Goal: Find specific page/section: Find specific page/section

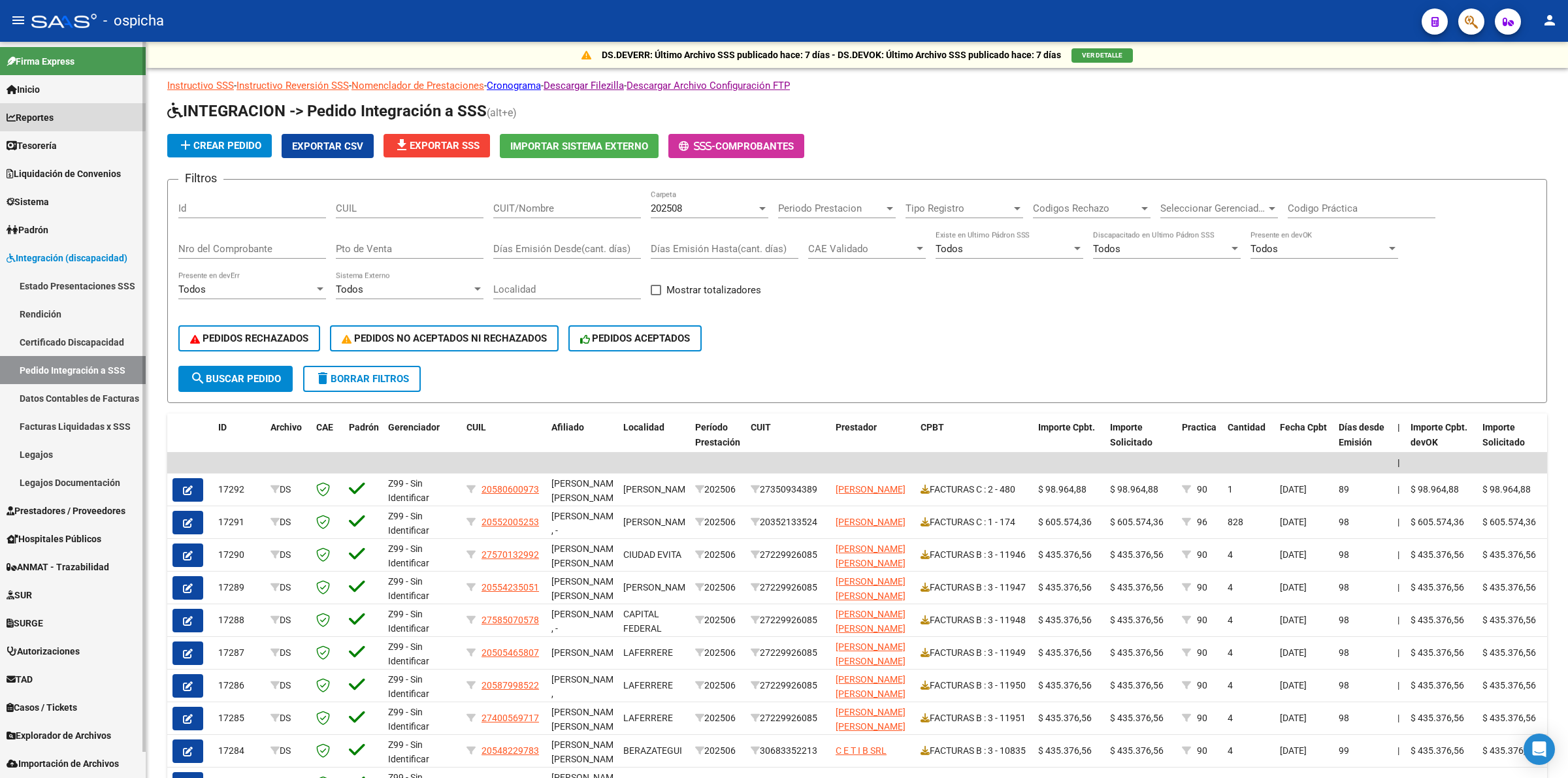
click at [53, 111] on span "Reportes" at bounding box center [30, 117] width 47 height 14
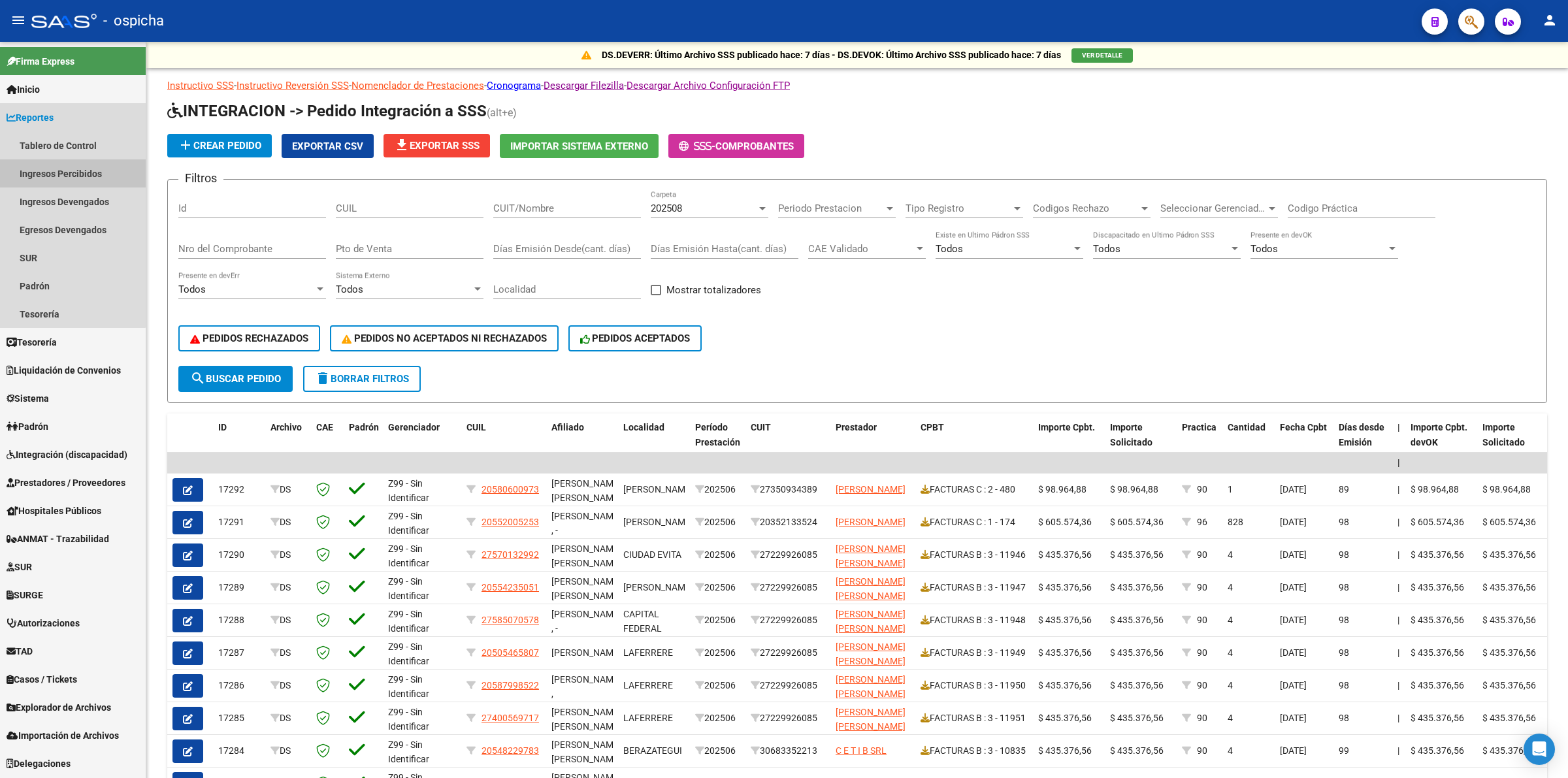
click at [64, 164] on link "Ingresos Percibidos" at bounding box center [73, 173] width 146 height 28
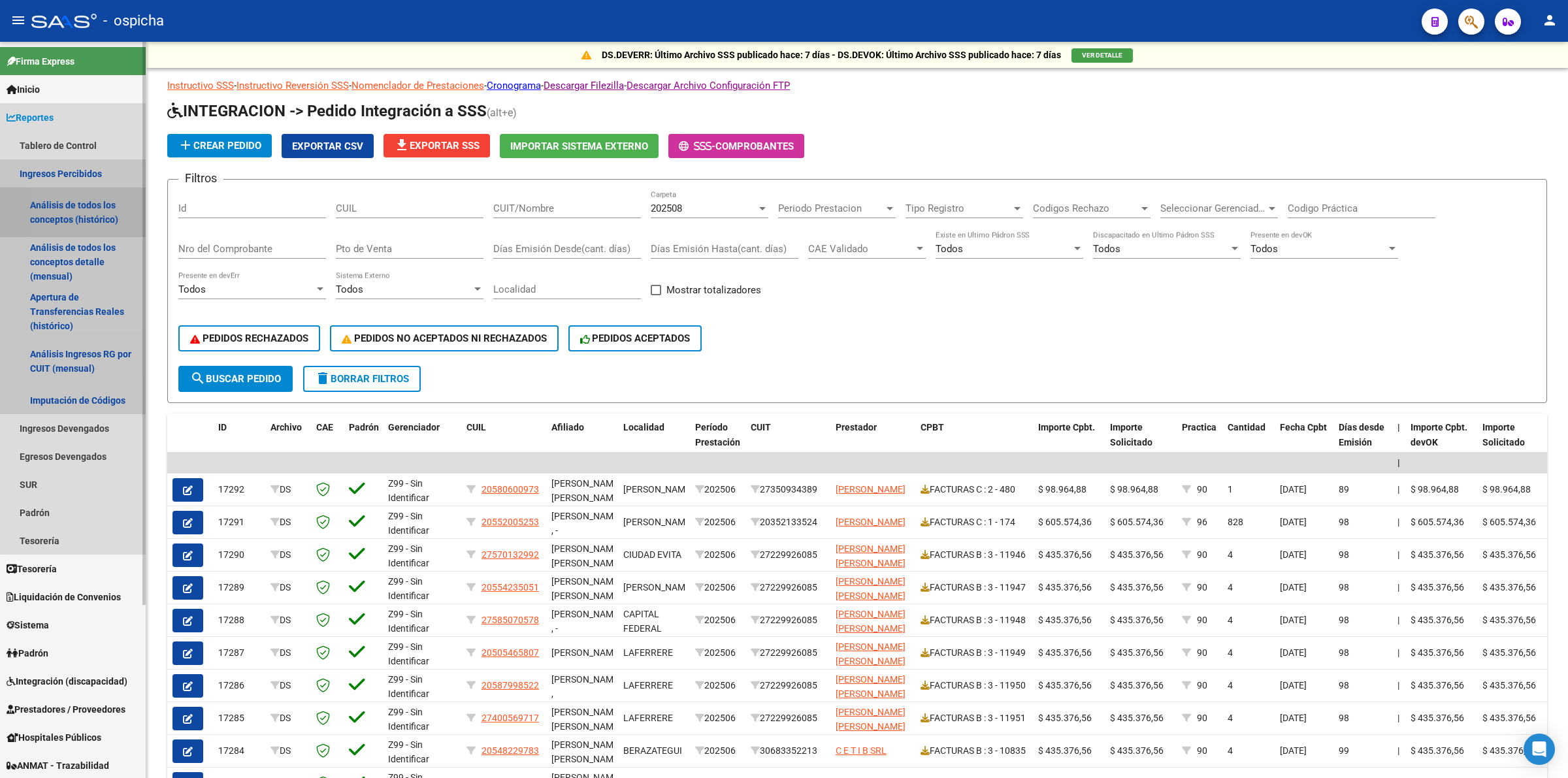
click at [77, 214] on link "Análisis de todos los conceptos (histórico)" at bounding box center [73, 212] width 146 height 49
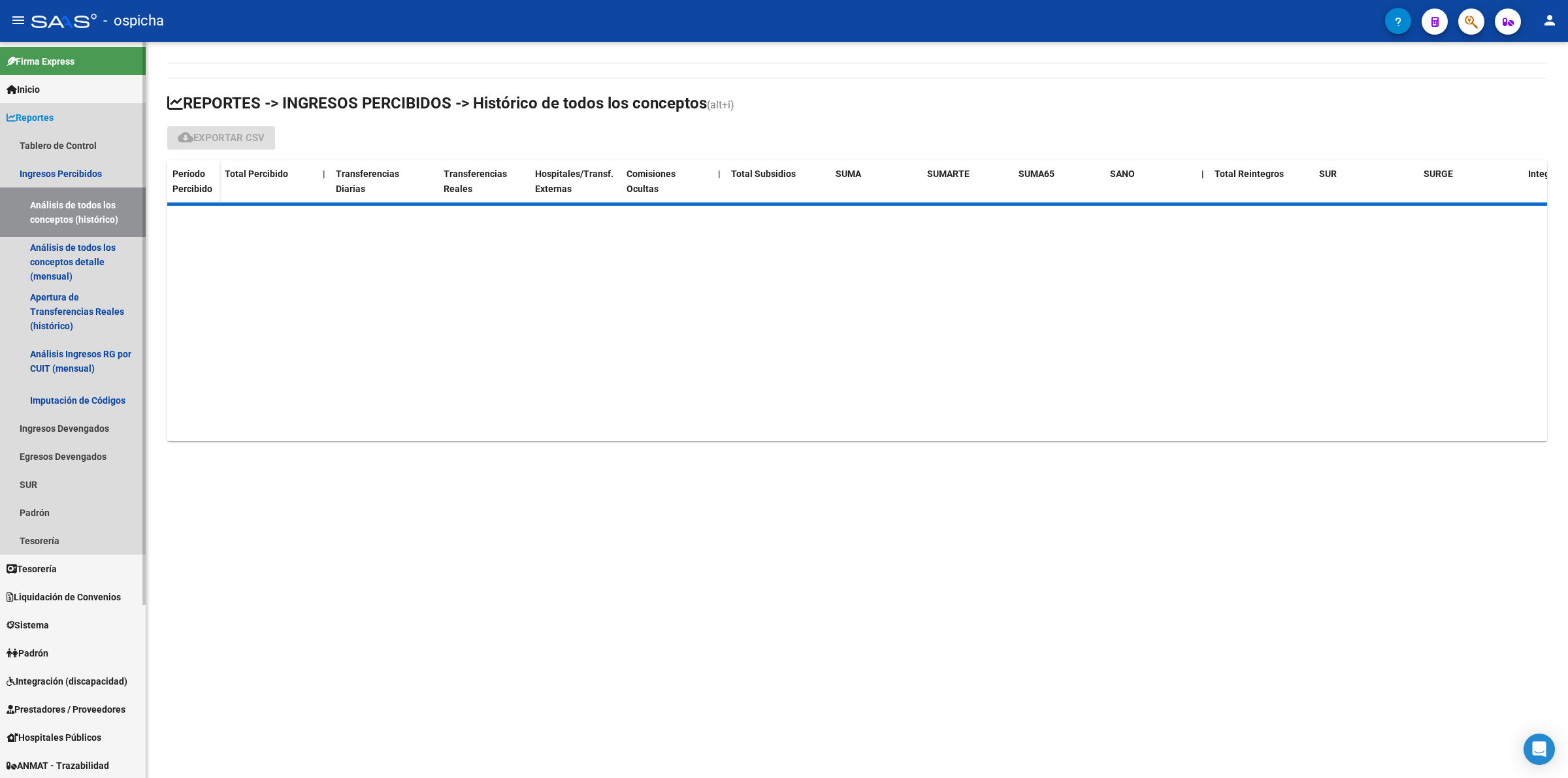
click at [60, 119] on link "Reportes" at bounding box center [73, 117] width 146 height 28
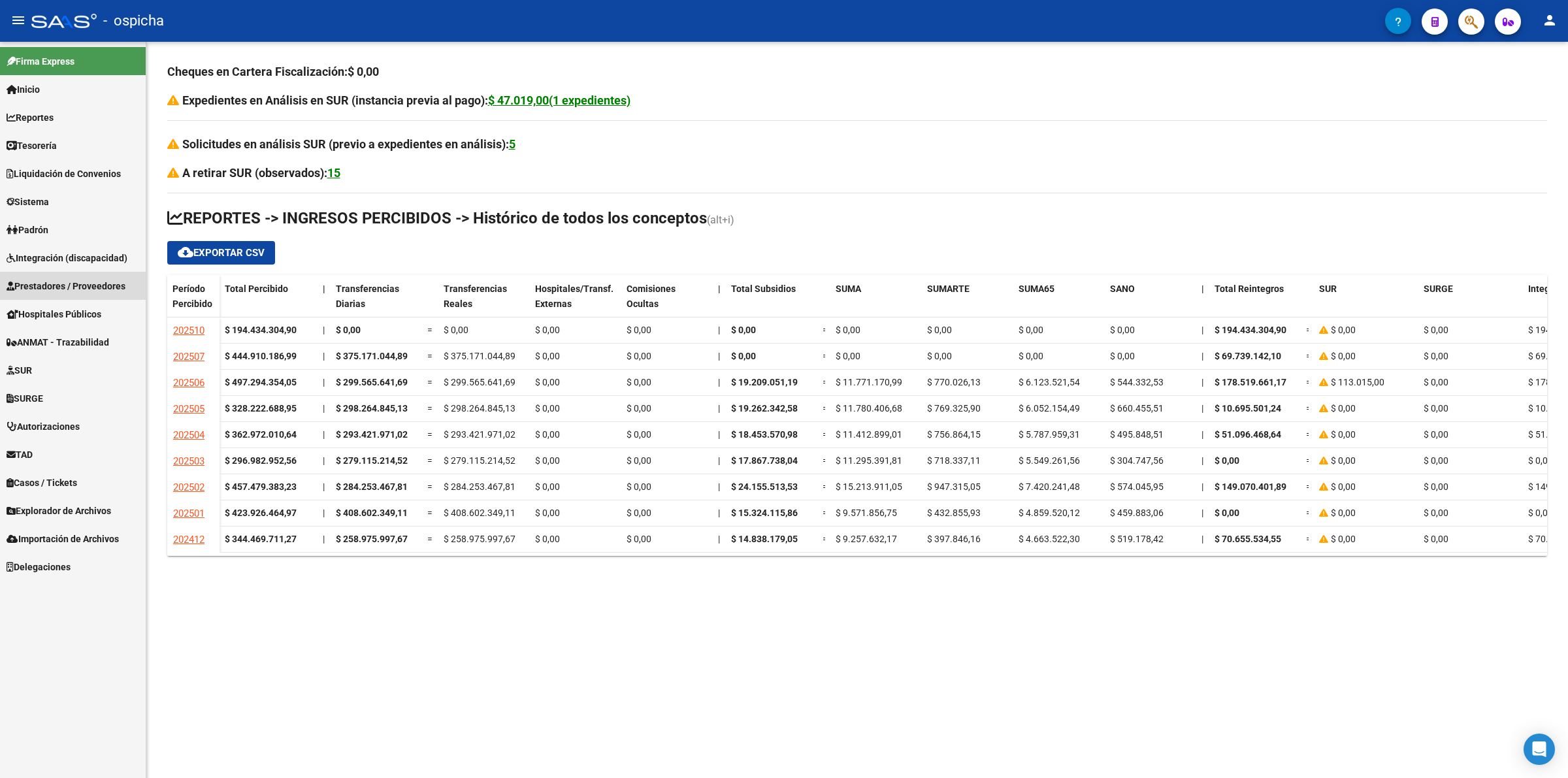
click at [74, 288] on span "Prestadores / Proveedores" at bounding box center [66, 286] width 119 height 14
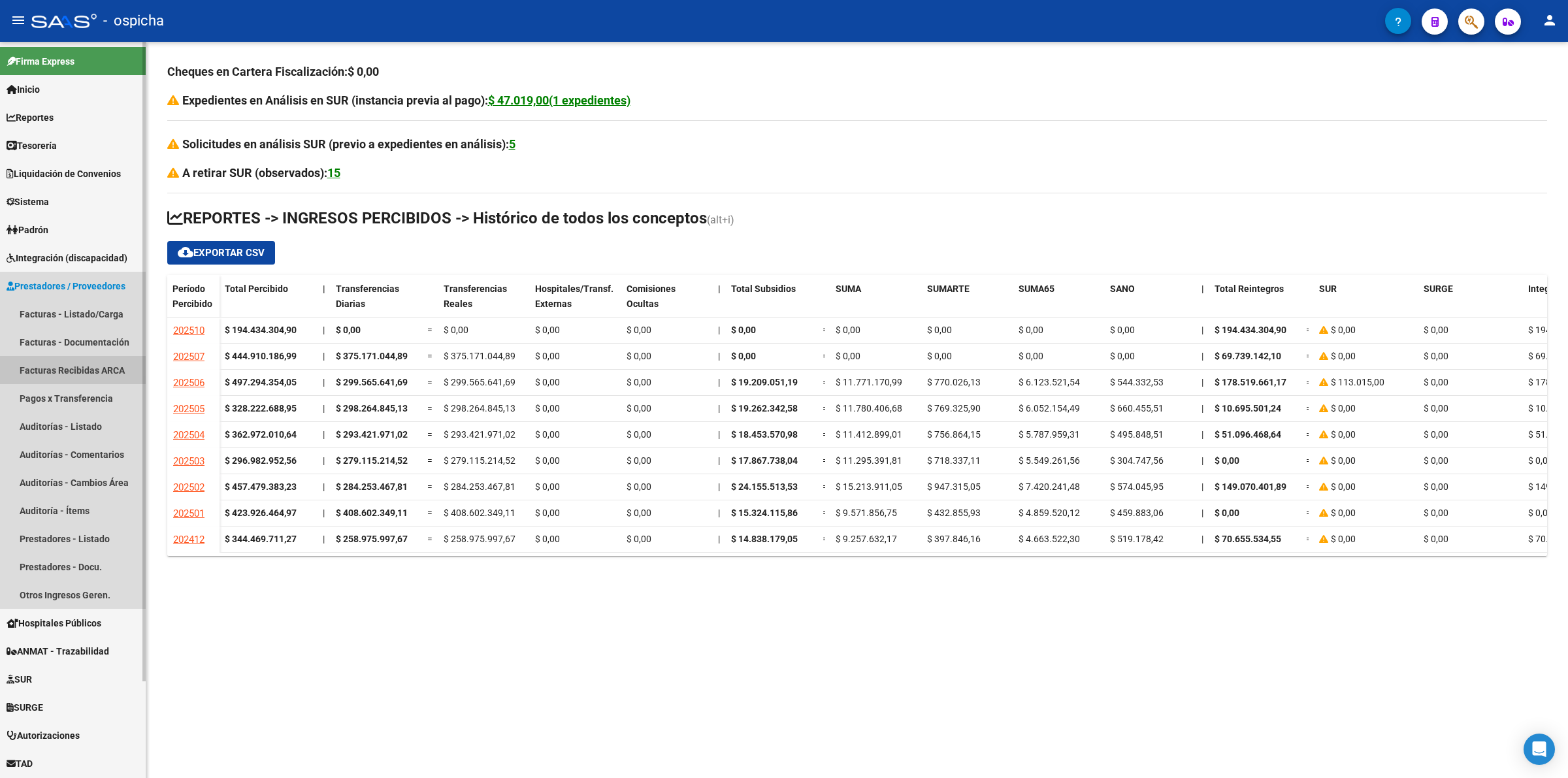
click at [77, 366] on link "Facturas Recibidas ARCA" at bounding box center [73, 370] width 146 height 28
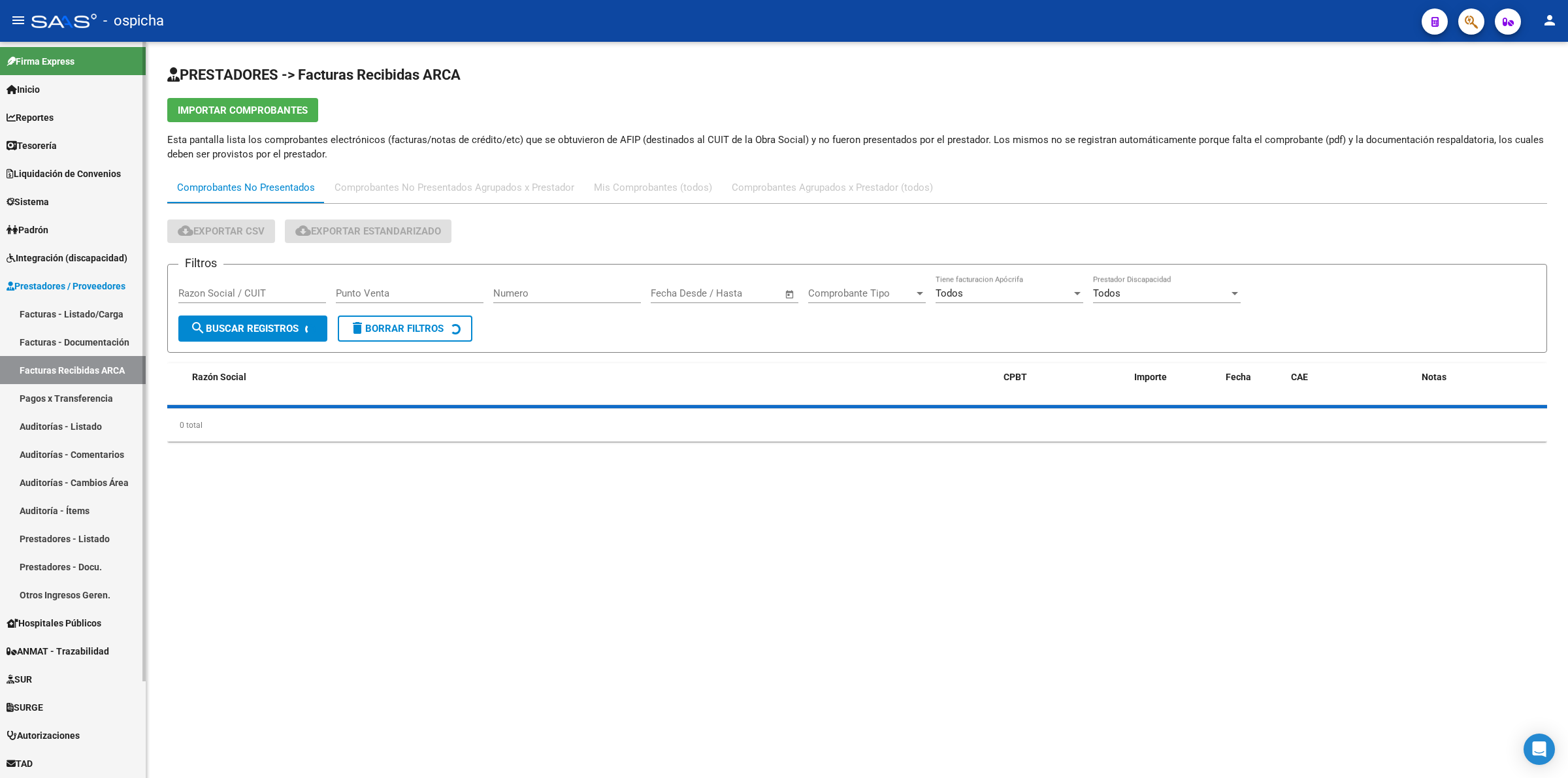
click at [63, 281] on span "Prestadores / Proveedores" at bounding box center [66, 286] width 119 height 14
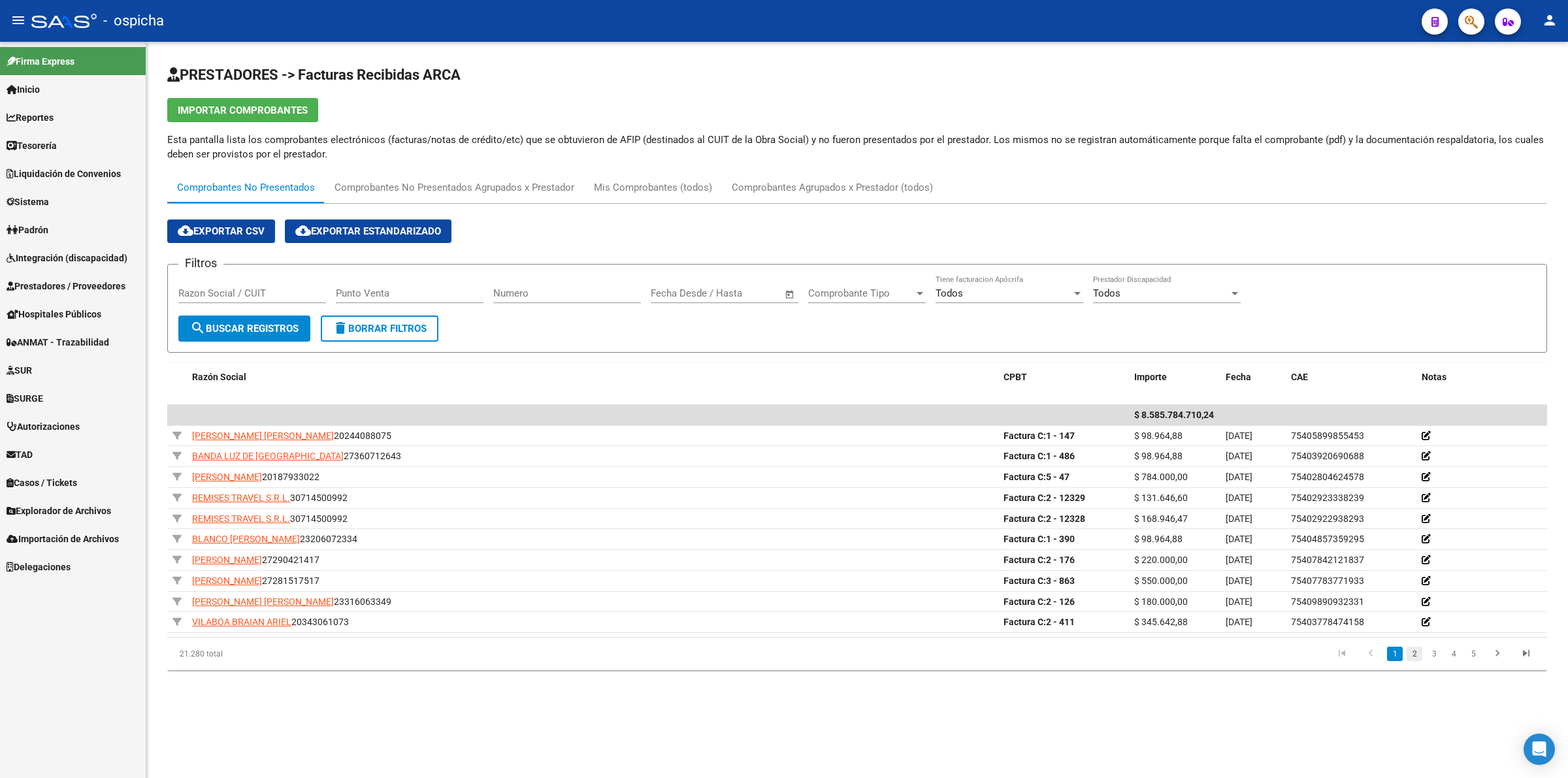
click at [1414, 661] on link "2" at bounding box center [1414, 654] width 16 height 14
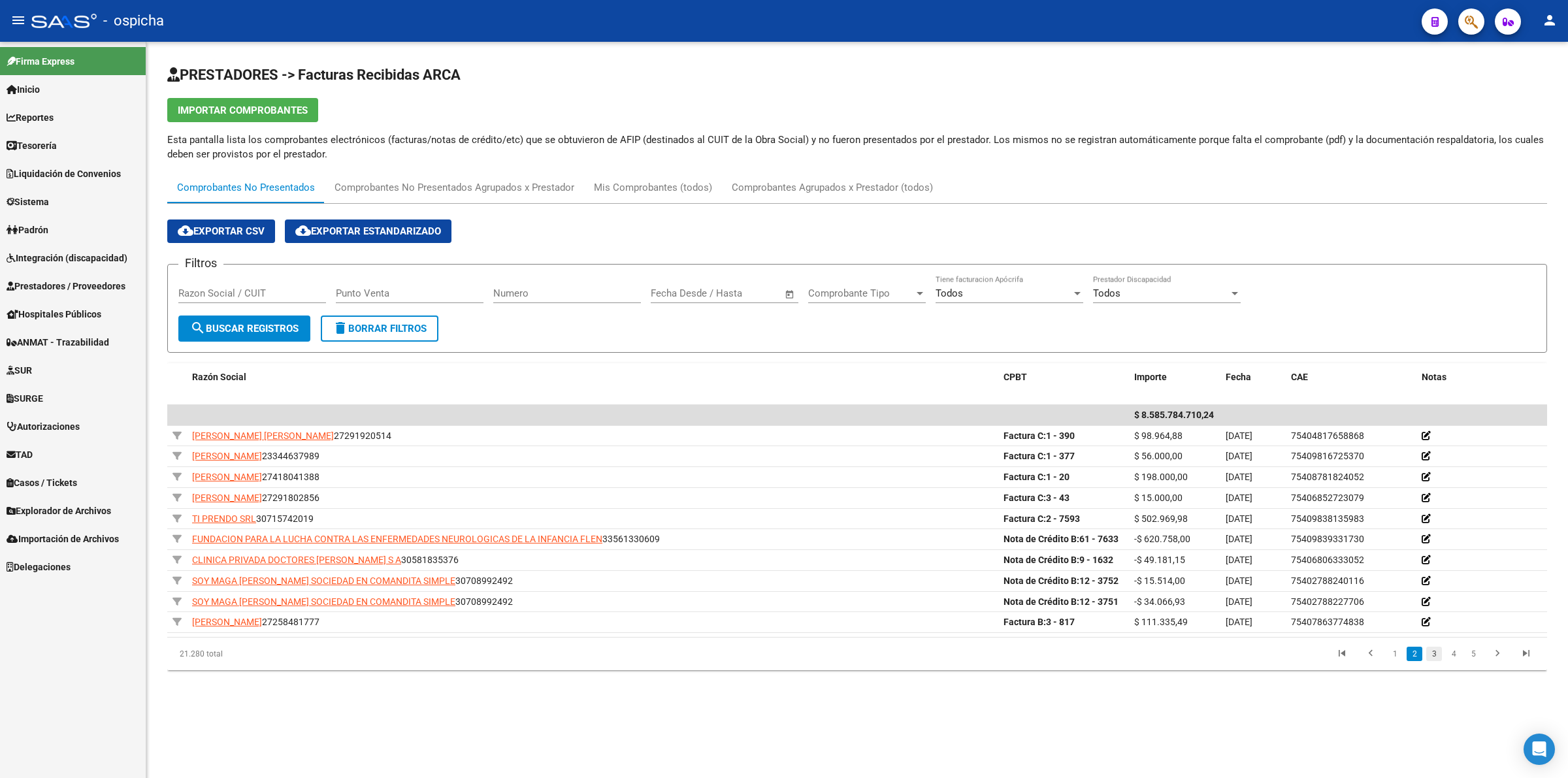
click at [1433, 655] on link "3" at bounding box center [1434, 654] width 16 height 14
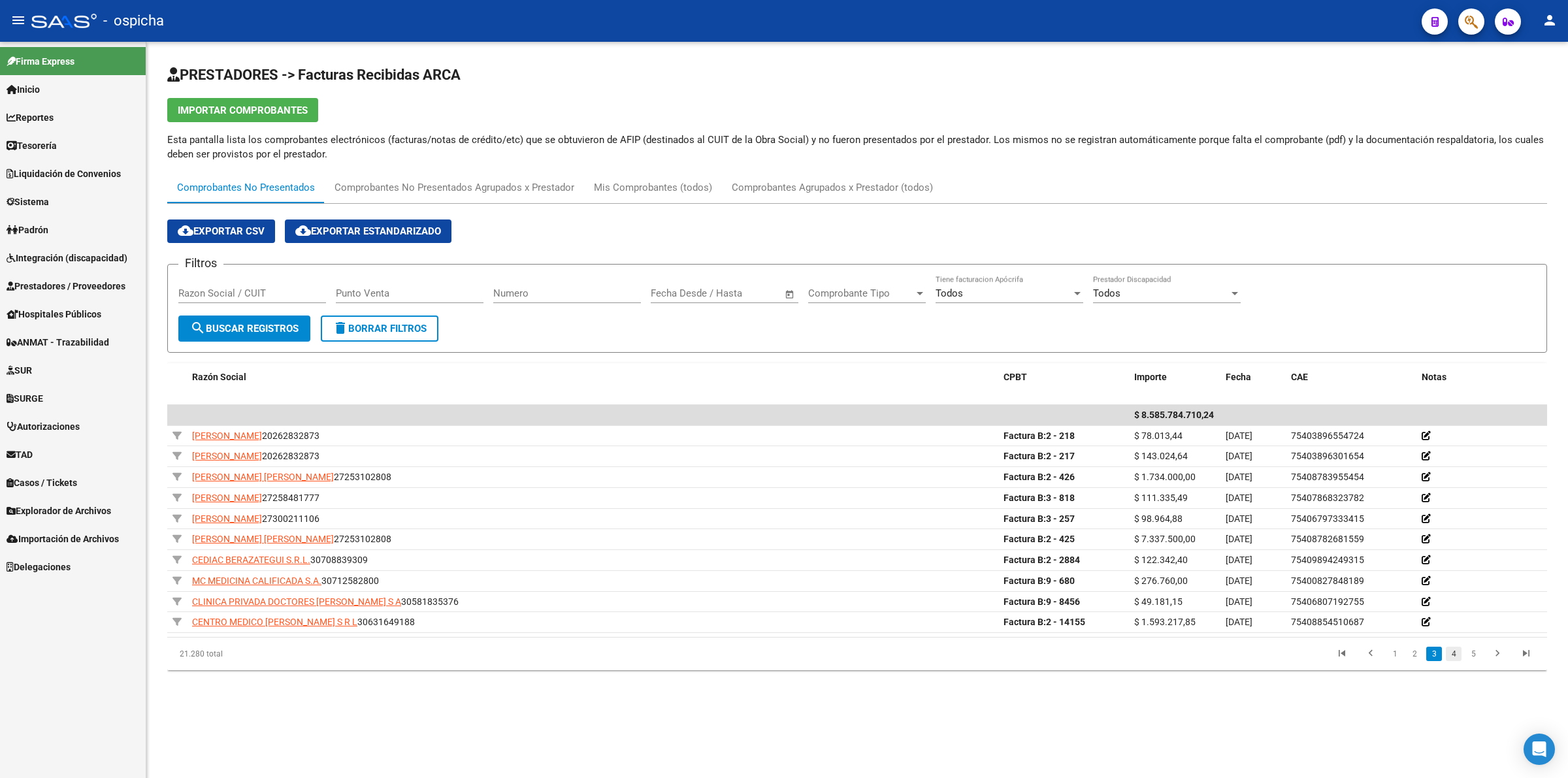
click at [1456, 655] on link "4" at bounding box center [1454, 654] width 16 height 14
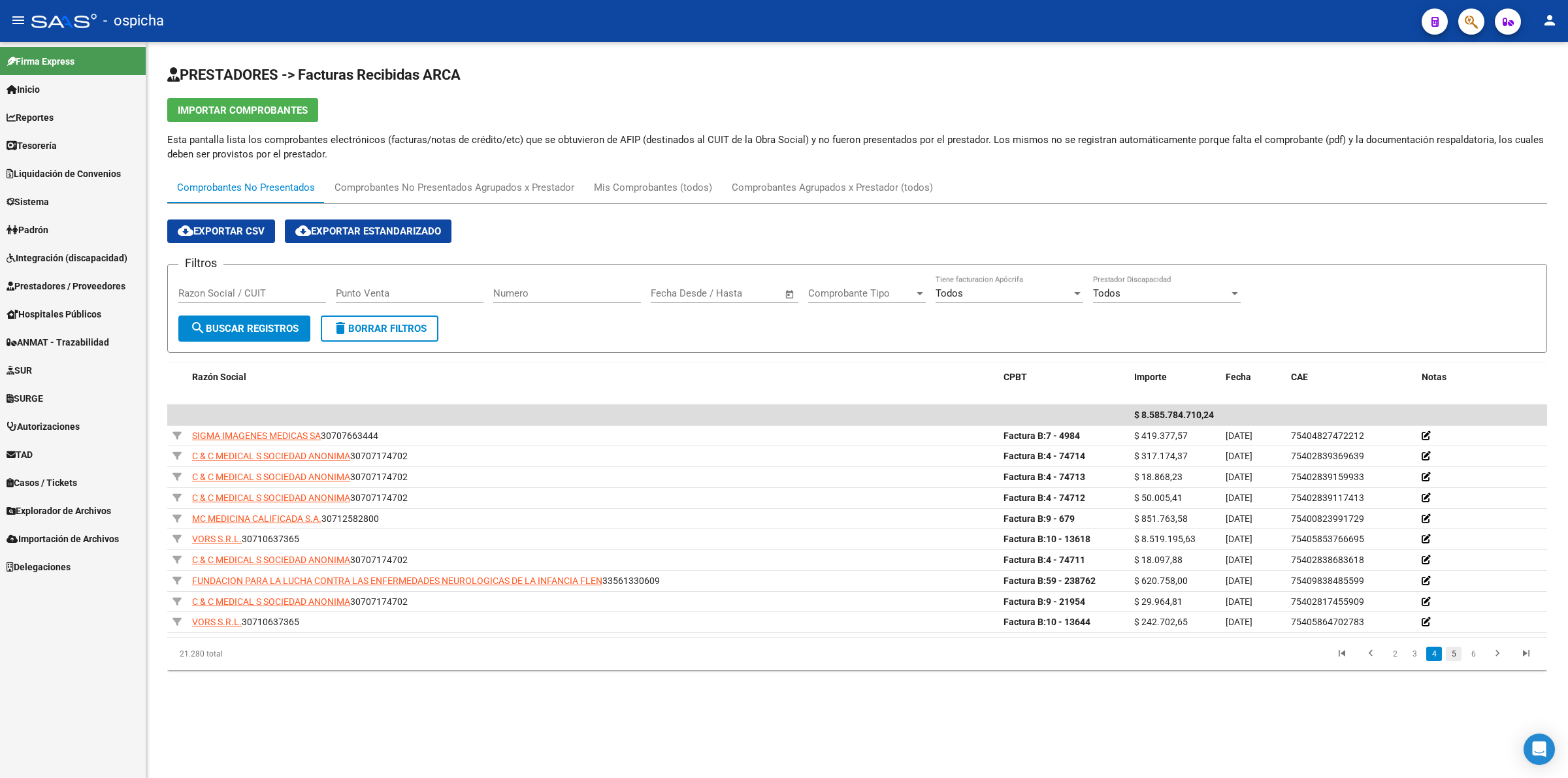
click at [1455, 651] on link "5" at bounding box center [1454, 654] width 16 height 14
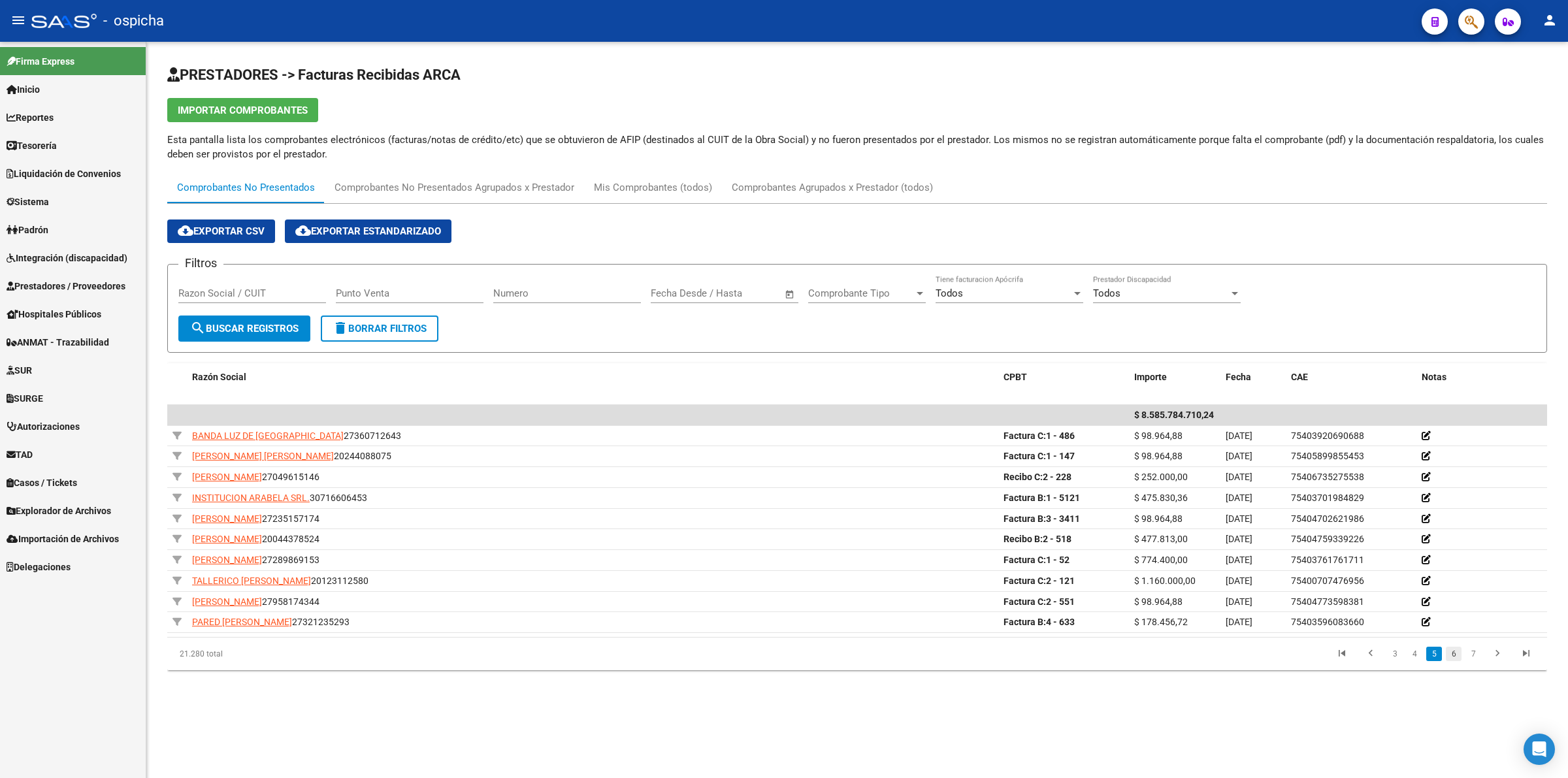
click at [1461, 649] on link "6" at bounding box center [1454, 654] width 16 height 14
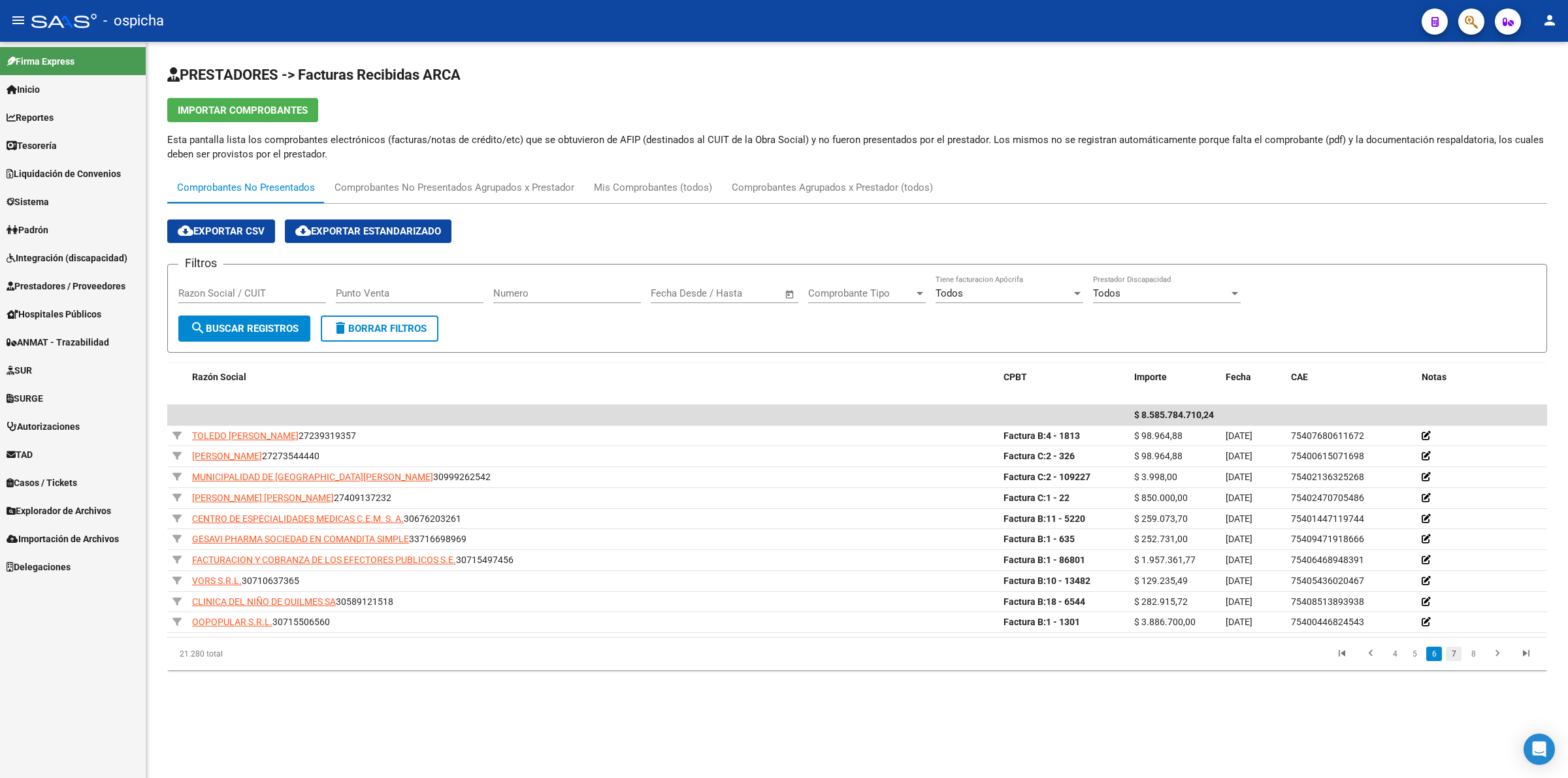
click at [1454, 657] on link "7" at bounding box center [1454, 654] width 16 height 14
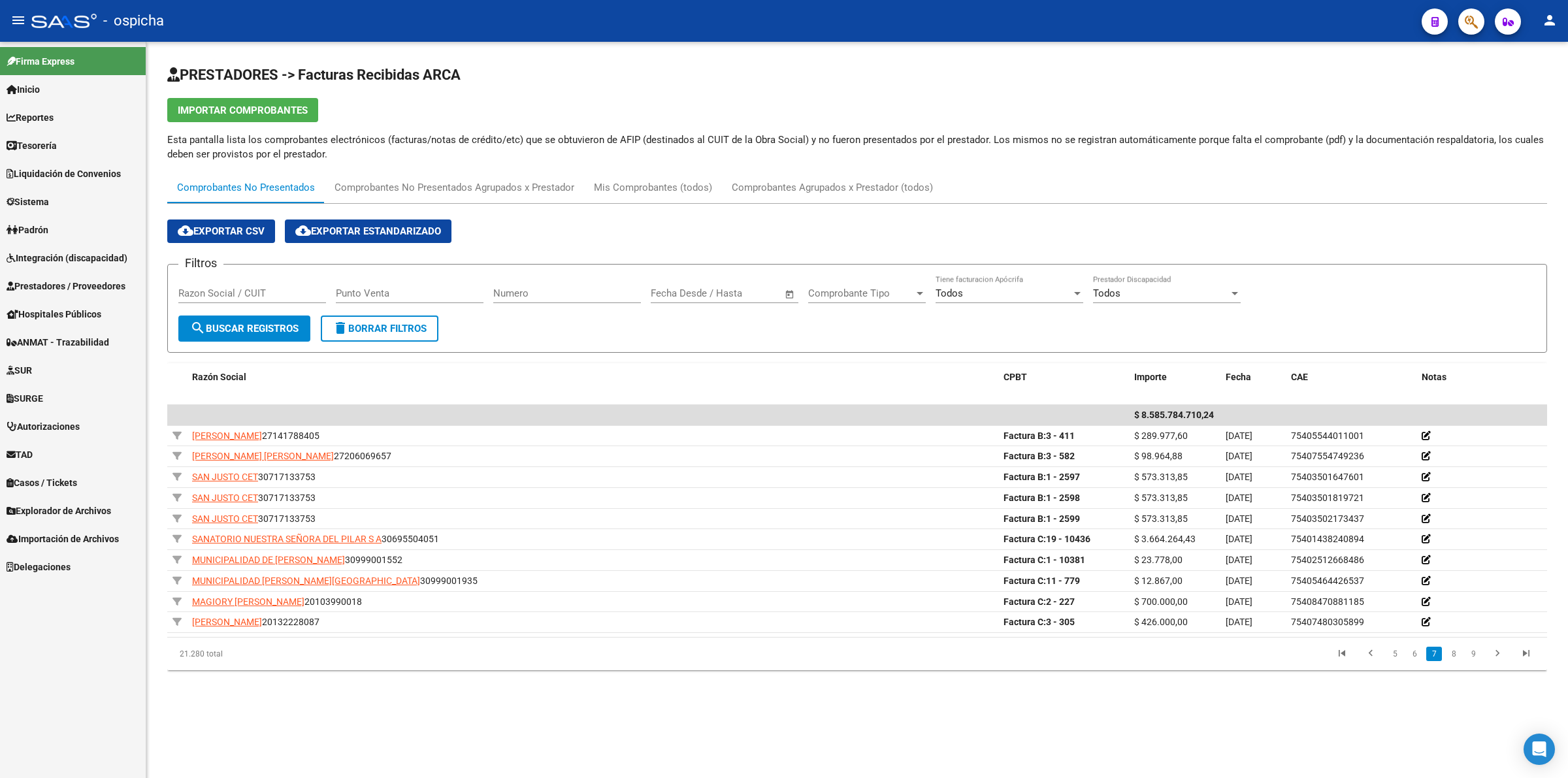
click at [894, 727] on mat-sidenav-content "PRESTADORES -> Facturas Recibidas ARCA Importar Comprobantes Esta pantalla list…" at bounding box center [857, 410] width 1422 height 736
click at [1448, 653] on link "8" at bounding box center [1454, 654] width 16 height 14
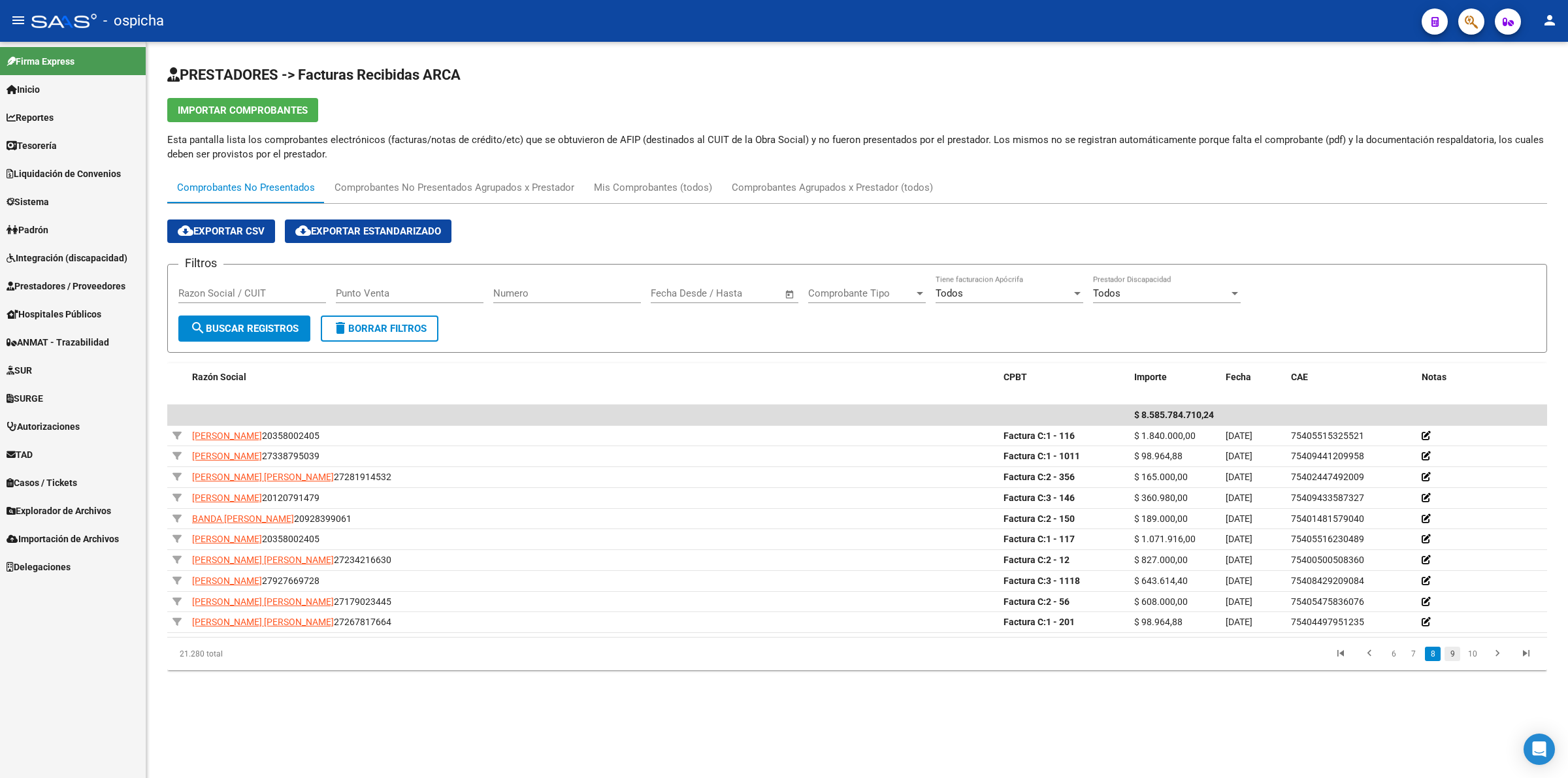
click at [1452, 660] on link "9" at bounding box center [1452, 654] width 16 height 14
